Goal: Ask a question

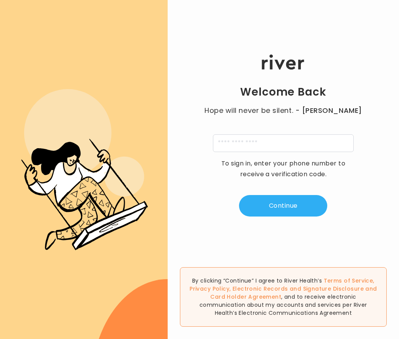
click at [225, 162] on p "To sign in, enter your phone number to receive a verification code." at bounding box center [283, 168] width 134 height 21
click at [247, 145] on input "tel" at bounding box center [283, 143] width 141 height 18
type input "**********"
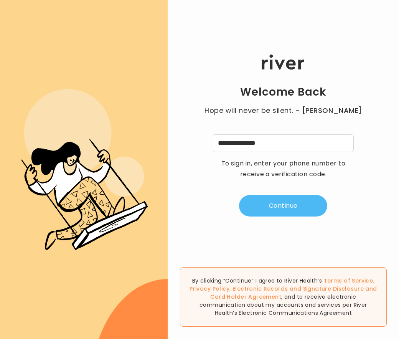
click at [271, 196] on button "Continue" at bounding box center [283, 205] width 88 height 21
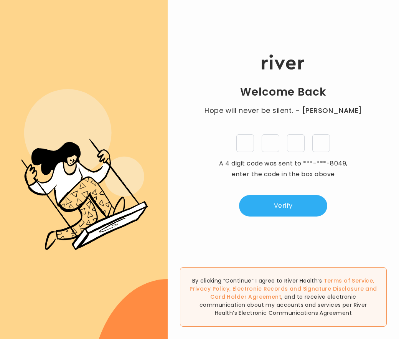
click at [245, 145] on input "tel" at bounding box center [245, 143] width 18 height 18
type input "*"
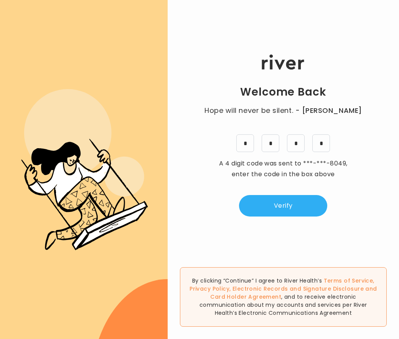
click at [266, 229] on div "Welcome Back Hope will never be silent. - [PERSON_NAME] * * * * A 4 digit code …" at bounding box center [283, 135] width 231 height 203
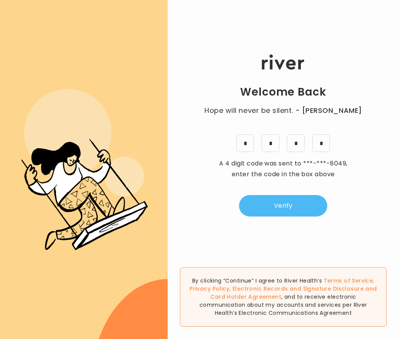
click at [291, 197] on button "Verify" at bounding box center [283, 205] width 88 height 21
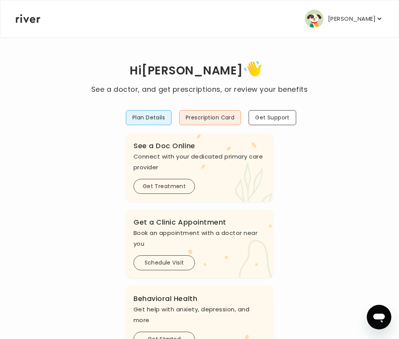
click at [359, 20] on p "[PERSON_NAME]" at bounding box center [352, 18] width 48 height 11
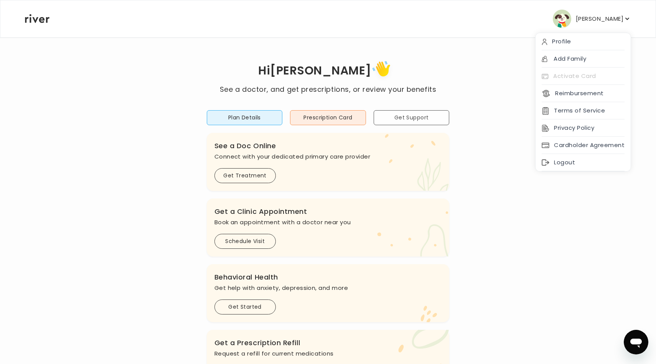
click at [399, 121] on button "Get Support" at bounding box center [412, 117] width 76 height 15
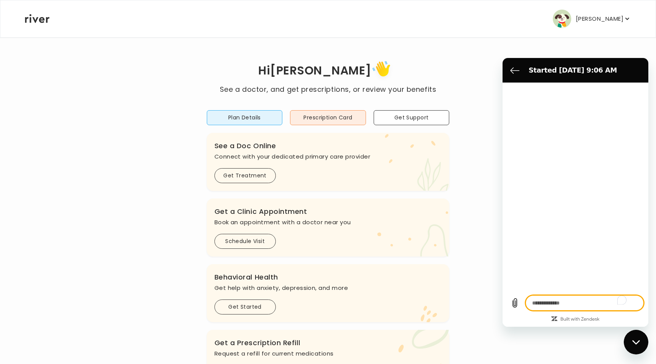
type textarea "*"
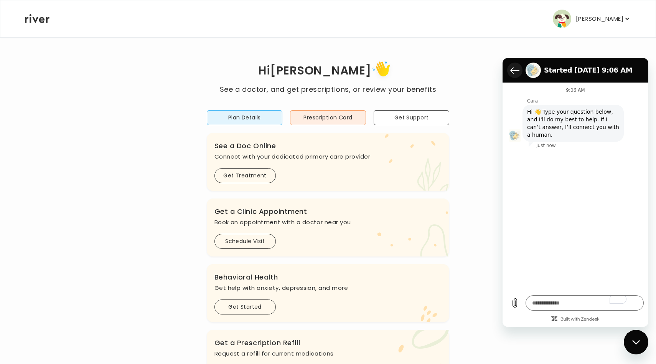
click at [399, 68] on icon "Back to the conversation list" at bounding box center [514, 70] width 9 height 9
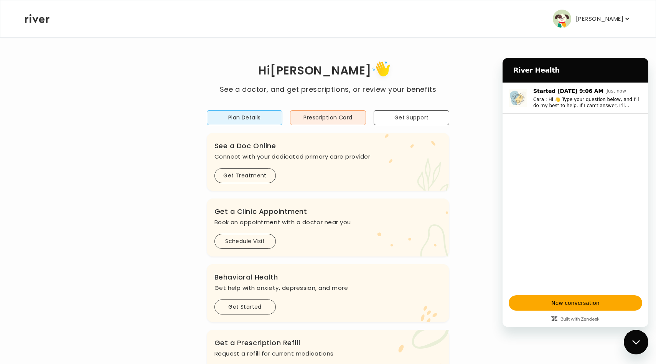
click at [399, 339] on div "Close messaging window" at bounding box center [636, 341] width 23 height 23
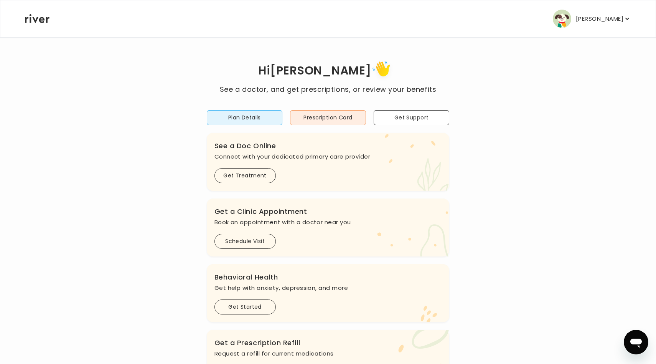
click at [399, 5] on div "[PERSON_NAME] Profile Add Family Activate Card Reimbursement Terms of Service P…" at bounding box center [328, 18] width 606 height 37
click at [399, 14] on p "[PERSON_NAME]" at bounding box center [600, 18] width 48 height 11
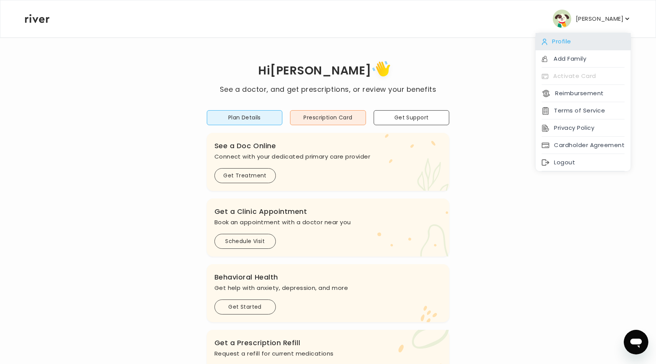
click at [399, 37] on div "Profile" at bounding box center [583, 41] width 95 height 17
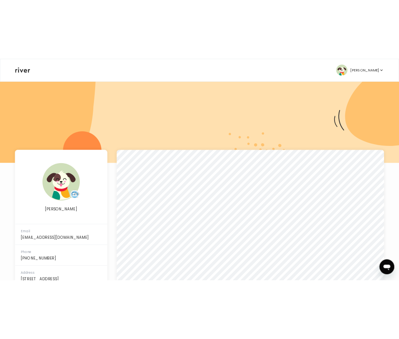
scroll to position [76, 0]
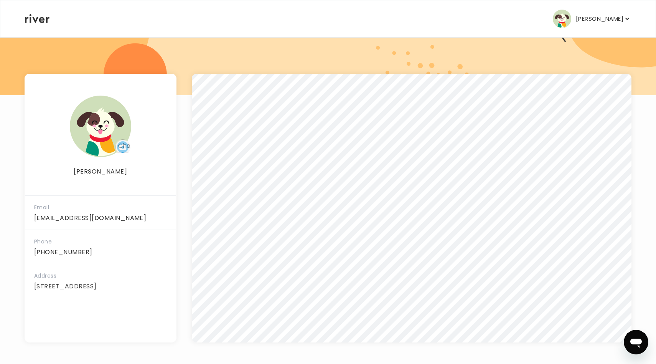
click at [399, 15] on icon "button" at bounding box center [628, 19] width 8 height 8
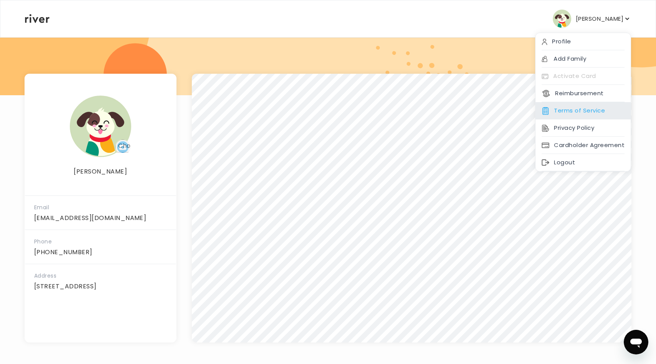
click at [399, 112] on div "Terms of Service" at bounding box center [583, 110] width 95 height 17
